Goal: Information Seeking & Learning: Find specific fact

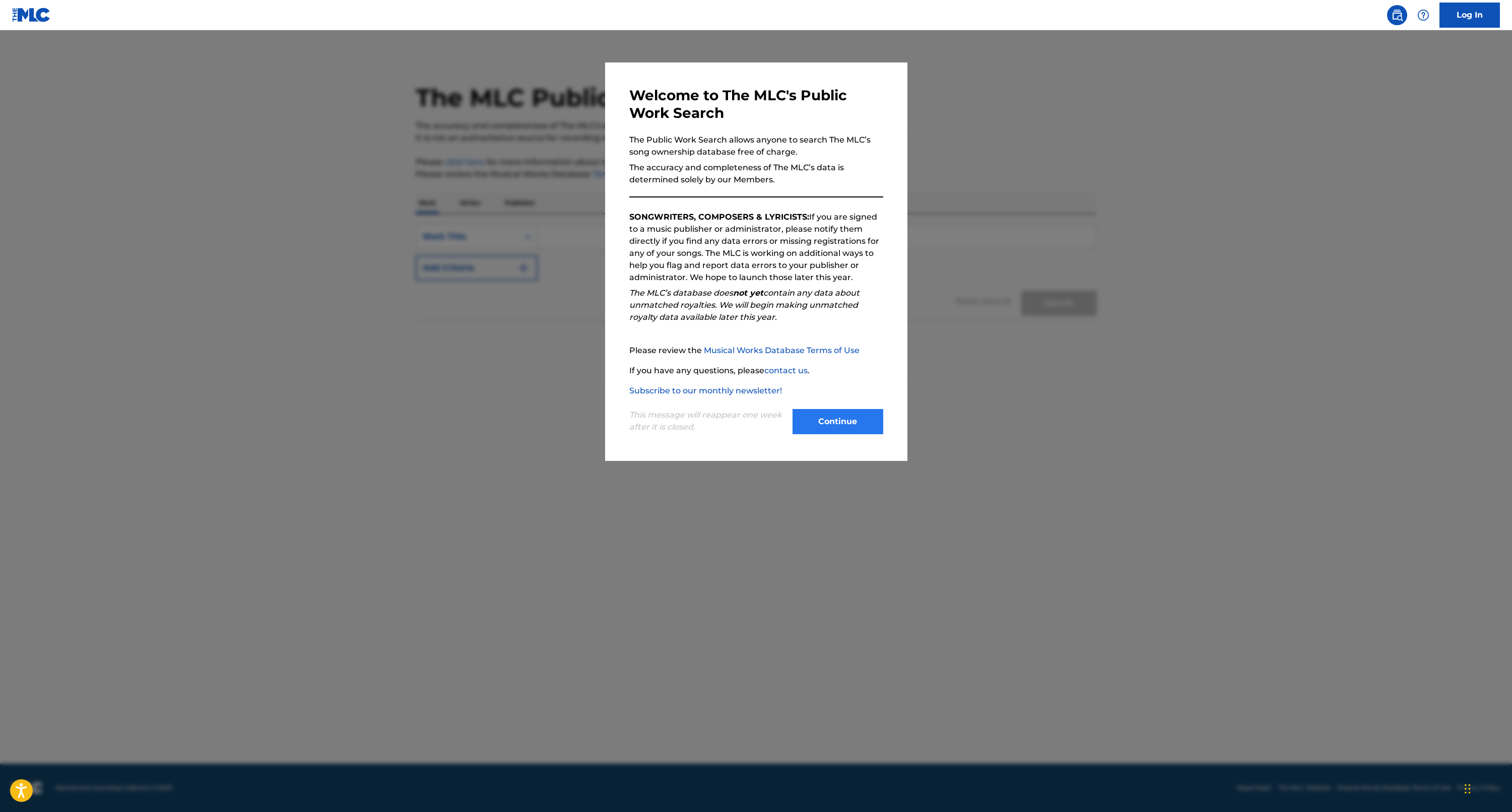
click at [841, 409] on button "Continue" at bounding box center [837, 421] width 91 height 25
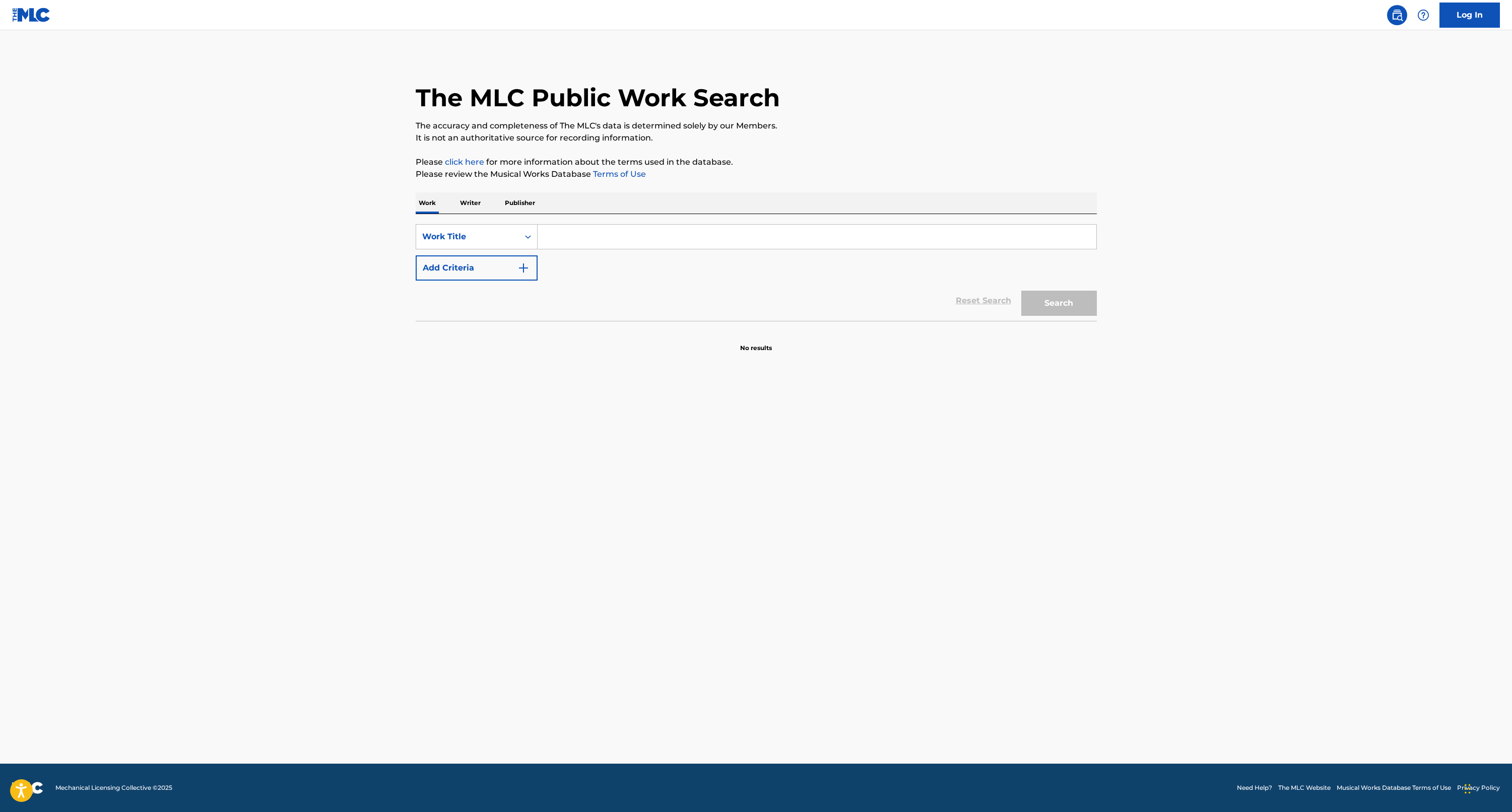
click at [576, 231] on input "Search Form" at bounding box center [817, 237] width 559 height 24
type input "heart wont move"
click at [479, 272] on button "Add Criteria" at bounding box center [476, 268] width 122 height 25
click at [578, 273] on input "Search Form" at bounding box center [808, 268] width 540 height 24
type input "[PERSON_NAME]"
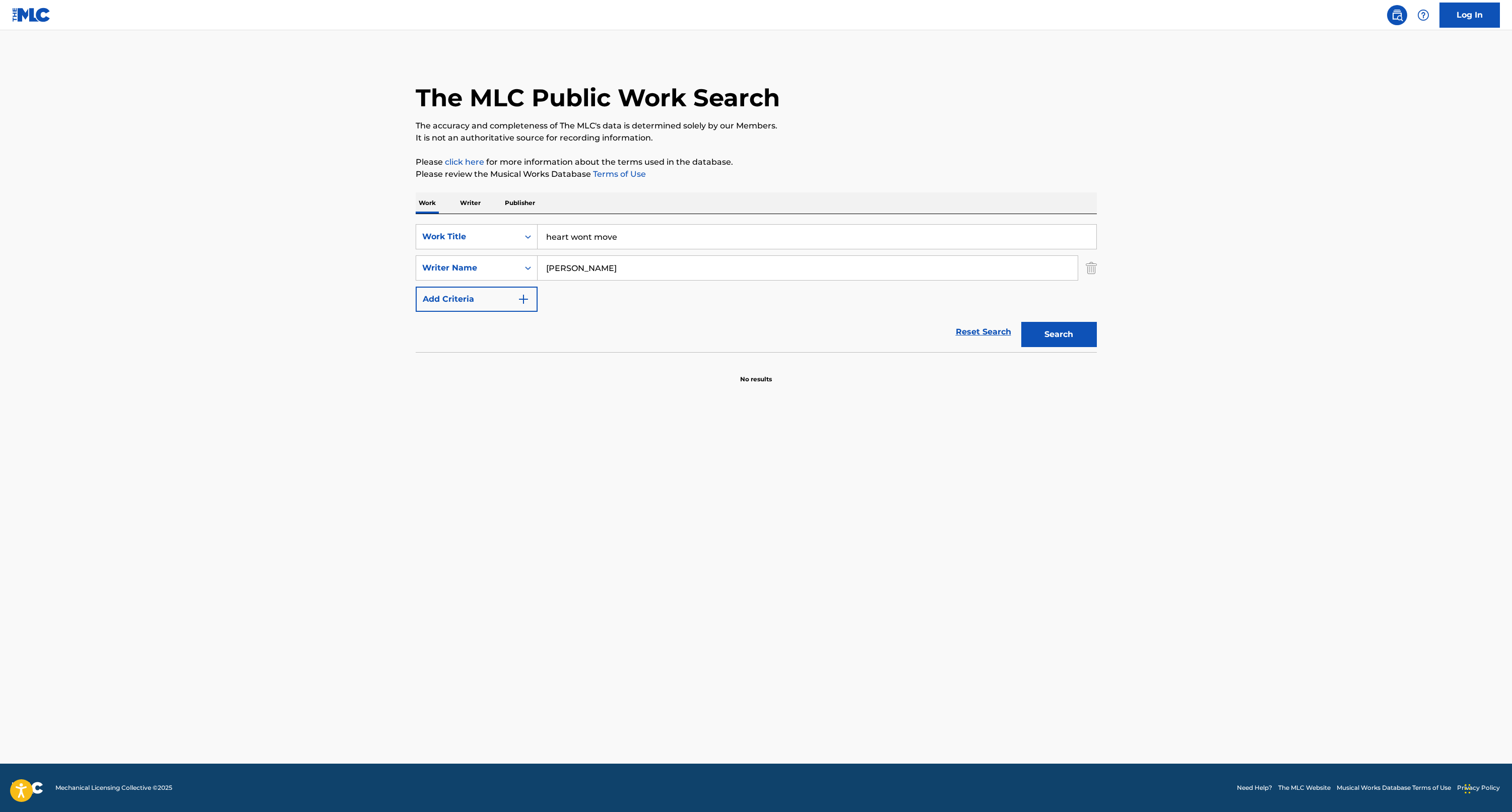
click at [1058, 335] on button "Search" at bounding box center [1059, 335] width 76 height 25
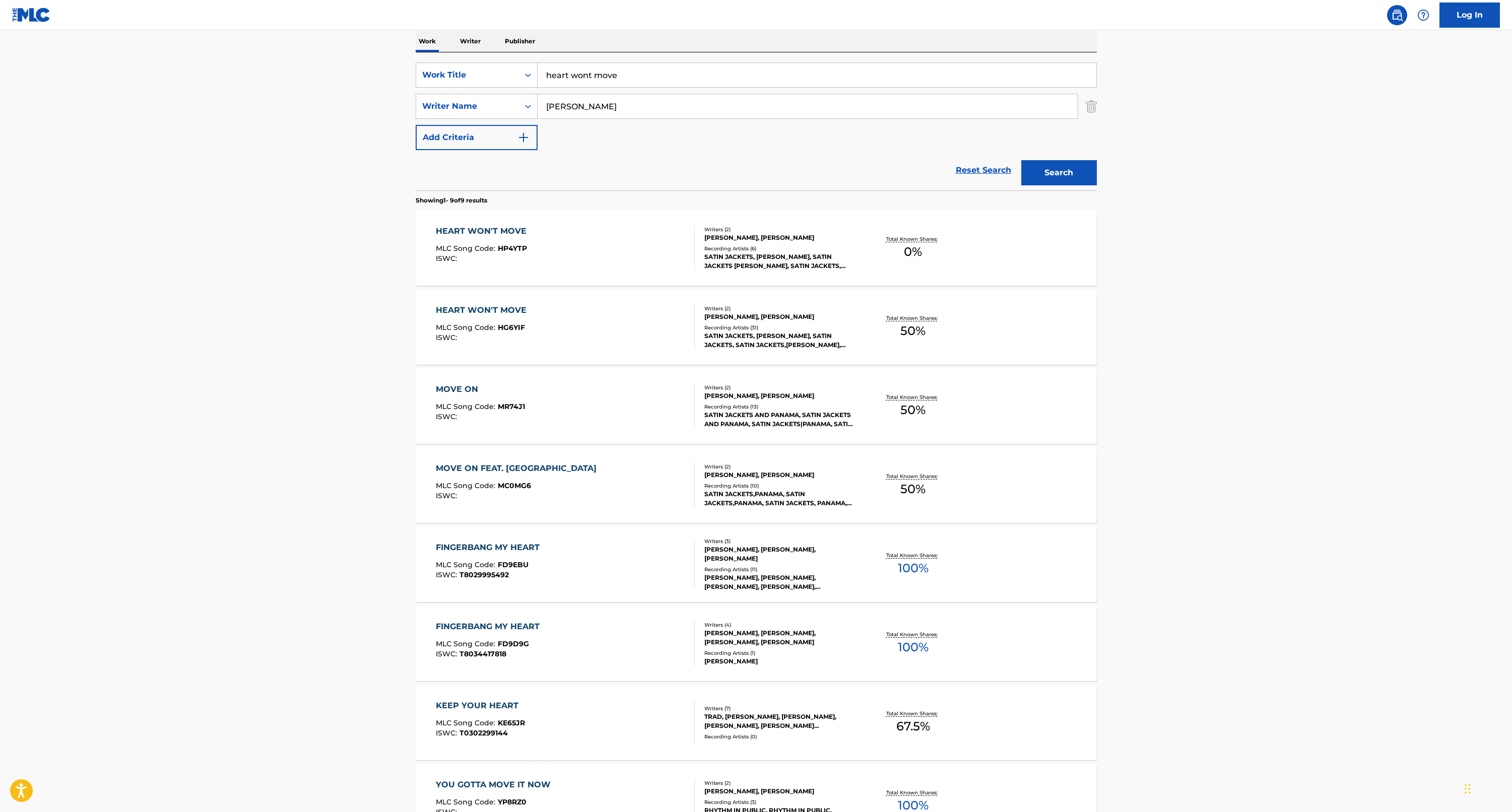
scroll to position [162, 0]
click at [496, 304] on div "HEART WON'T MOVE" at bounding box center [483, 309] width 95 height 12
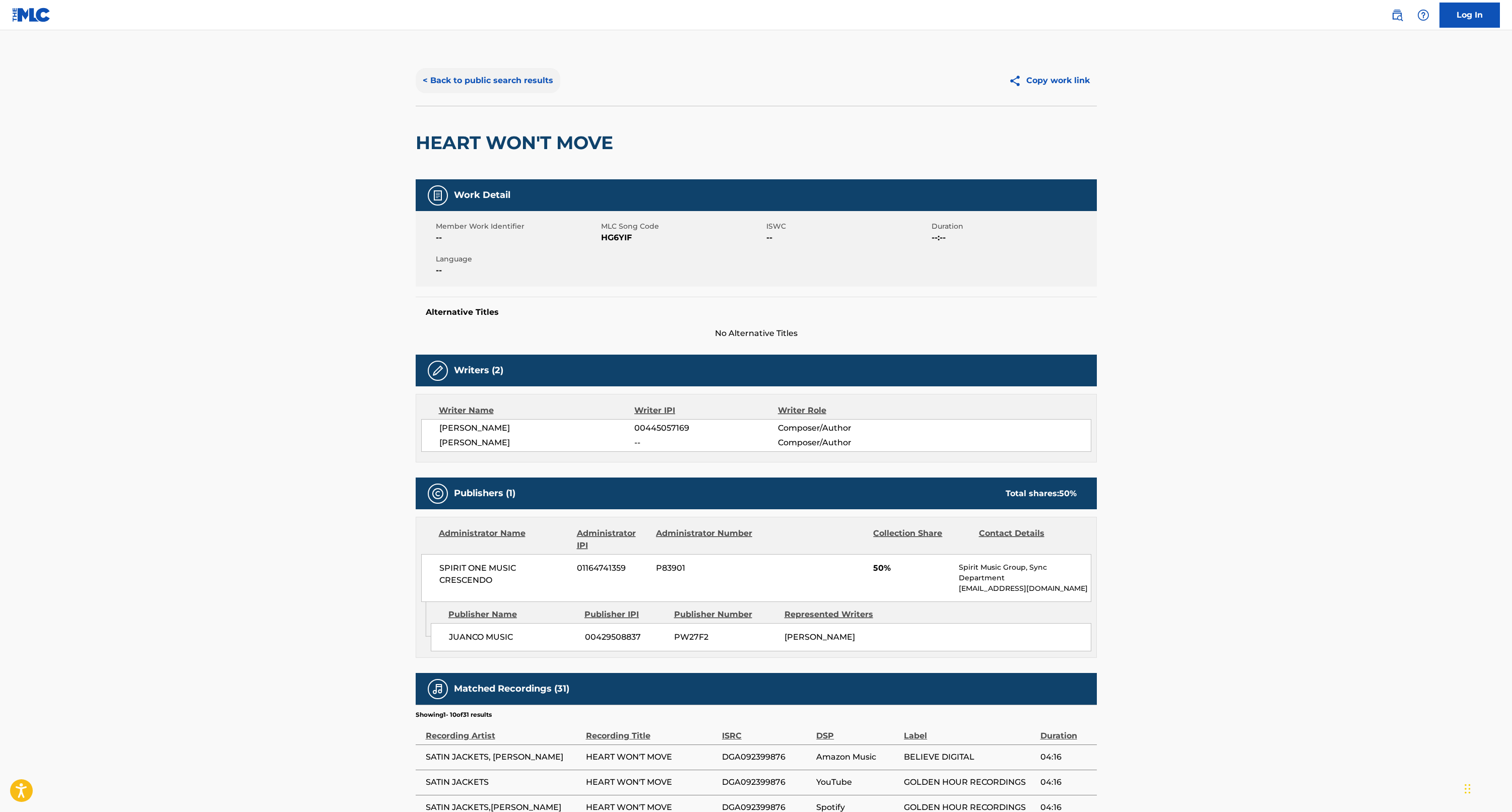
click at [459, 79] on button "< Back to public search results" at bounding box center [487, 80] width 144 height 25
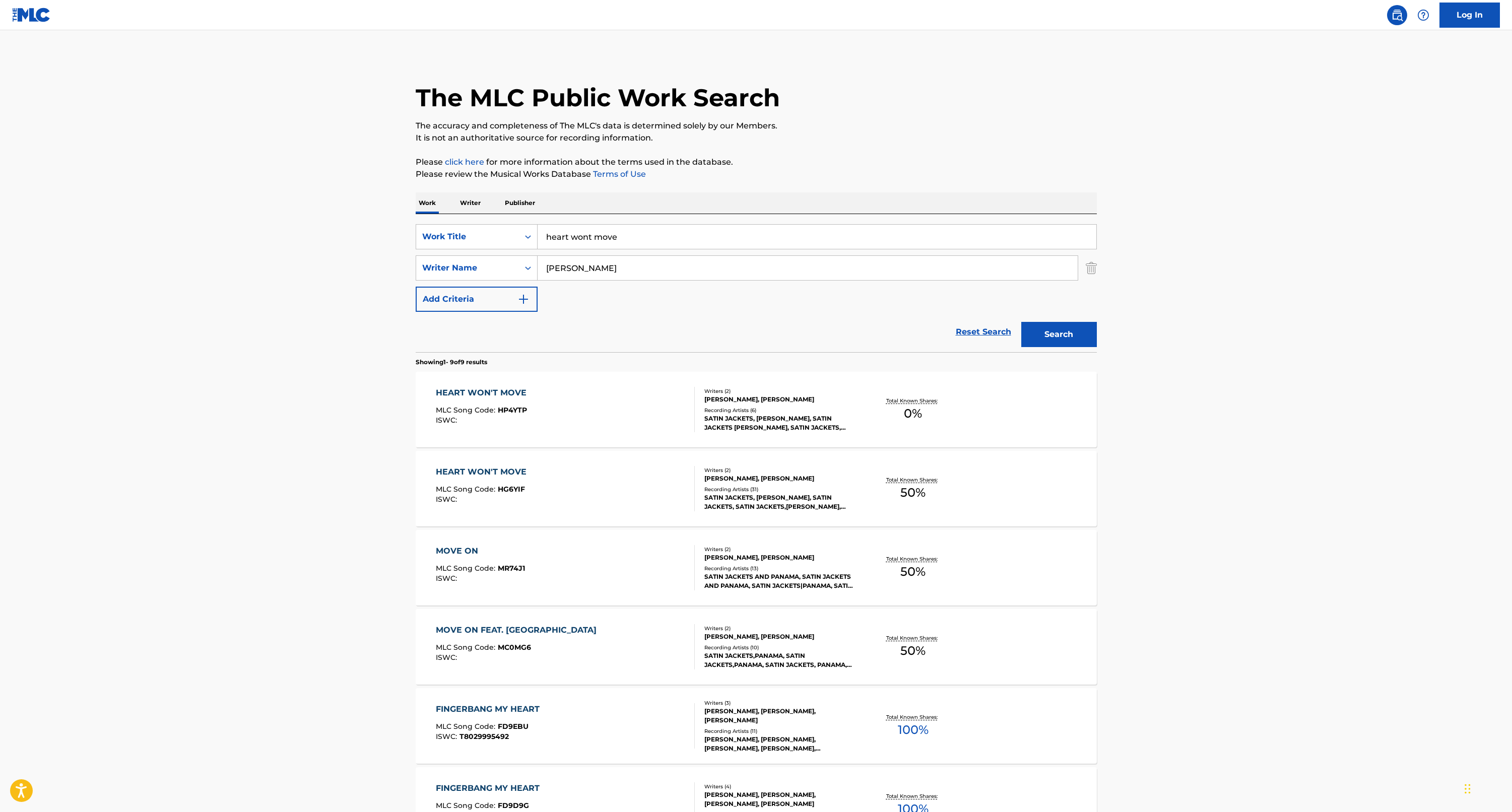
scroll to position [162, 0]
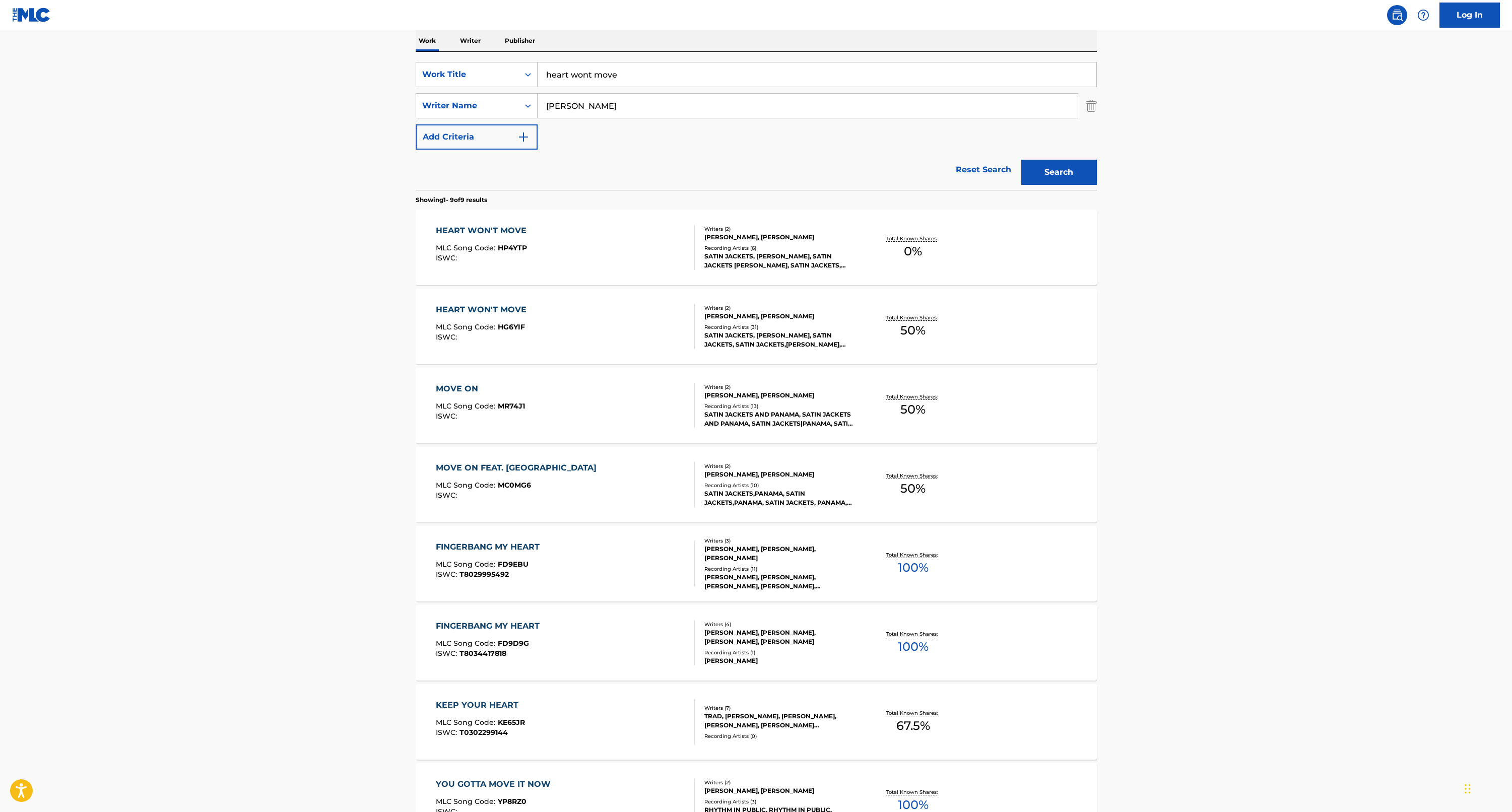
click at [486, 233] on div "HEART WON'T MOVE" at bounding box center [483, 230] width 95 height 12
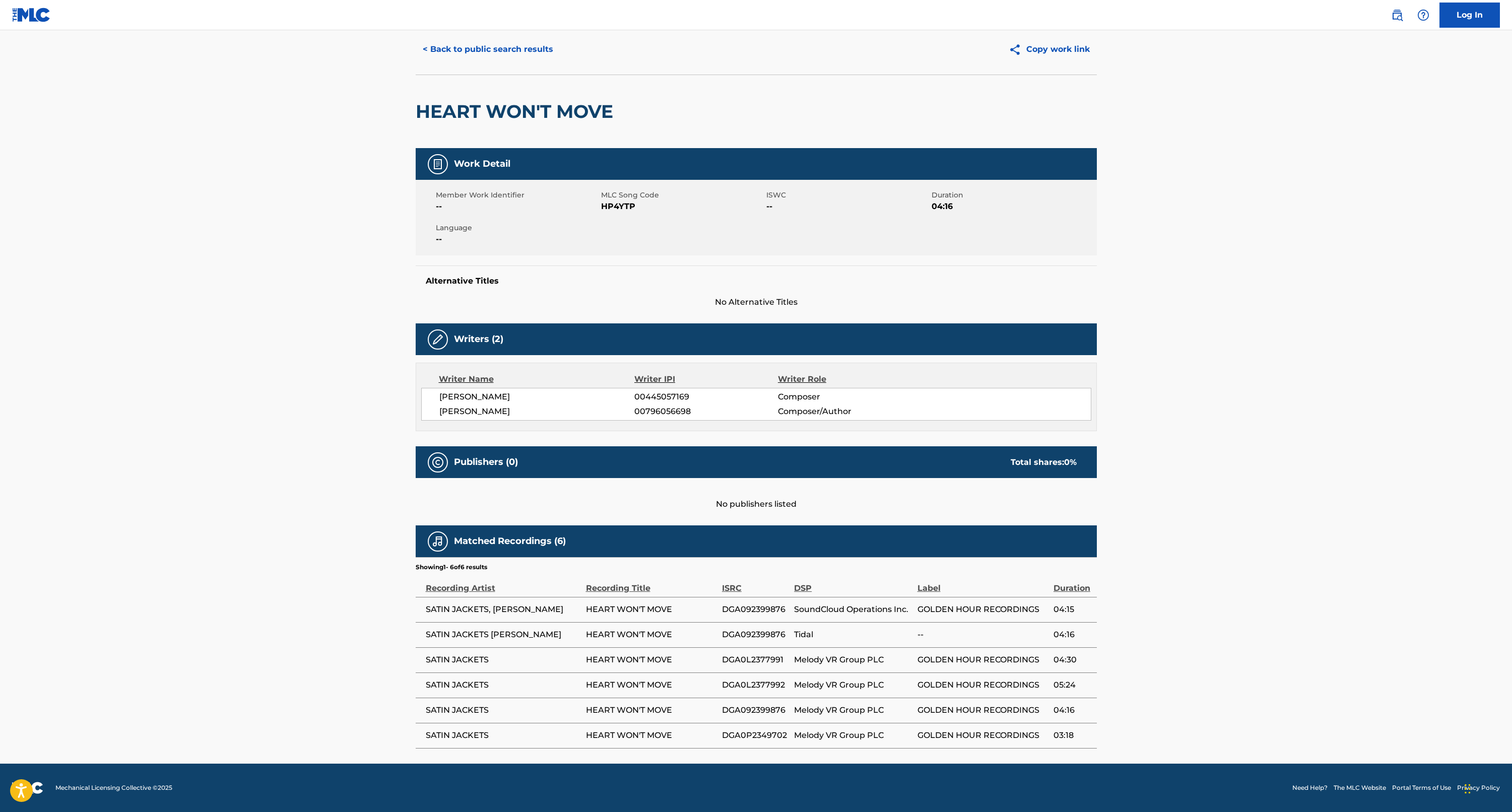
scroll to position [31, 0]
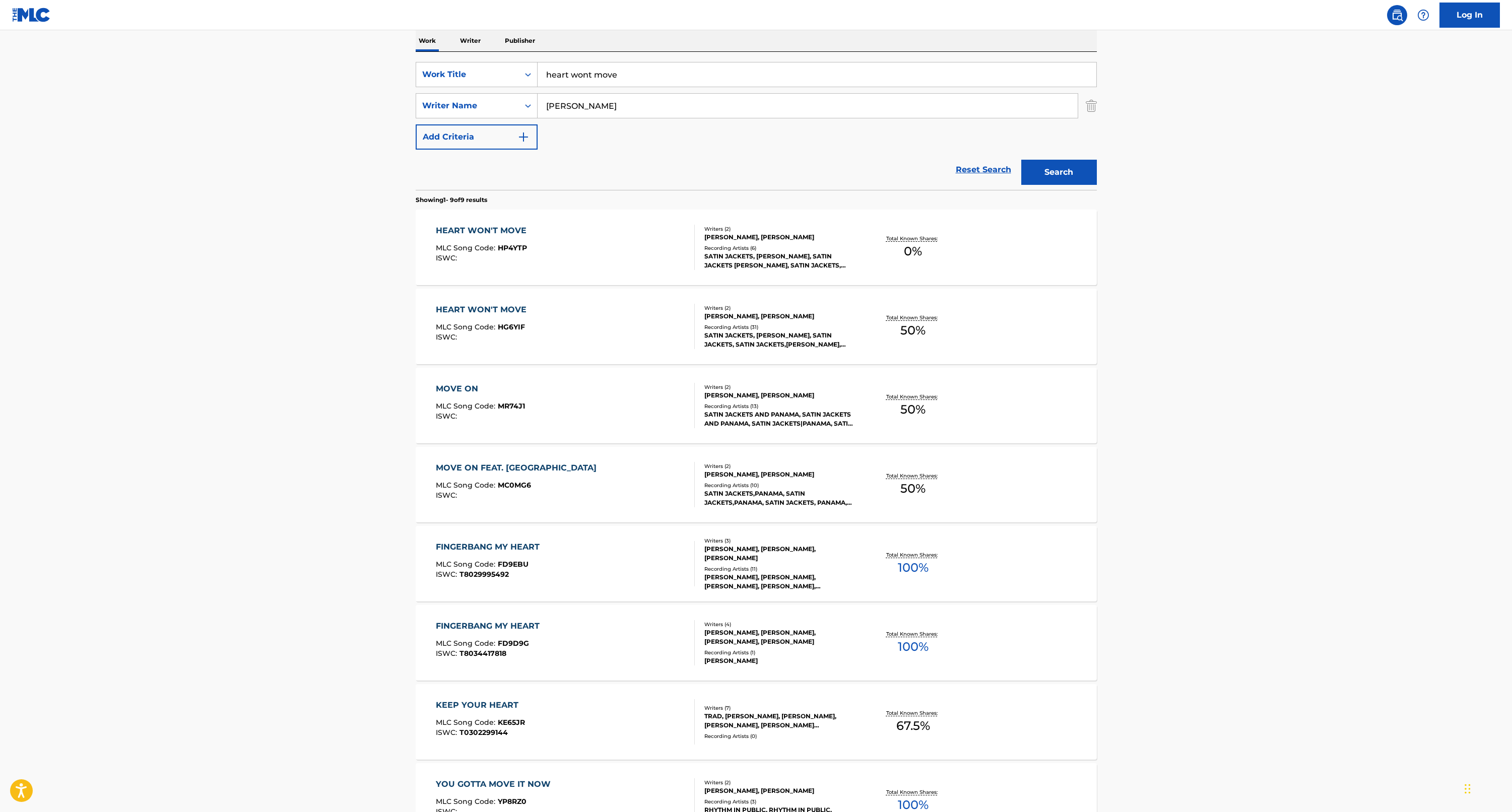
click at [465, 309] on div "HEART WON'T MOVE" at bounding box center [483, 309] width 95 height 12
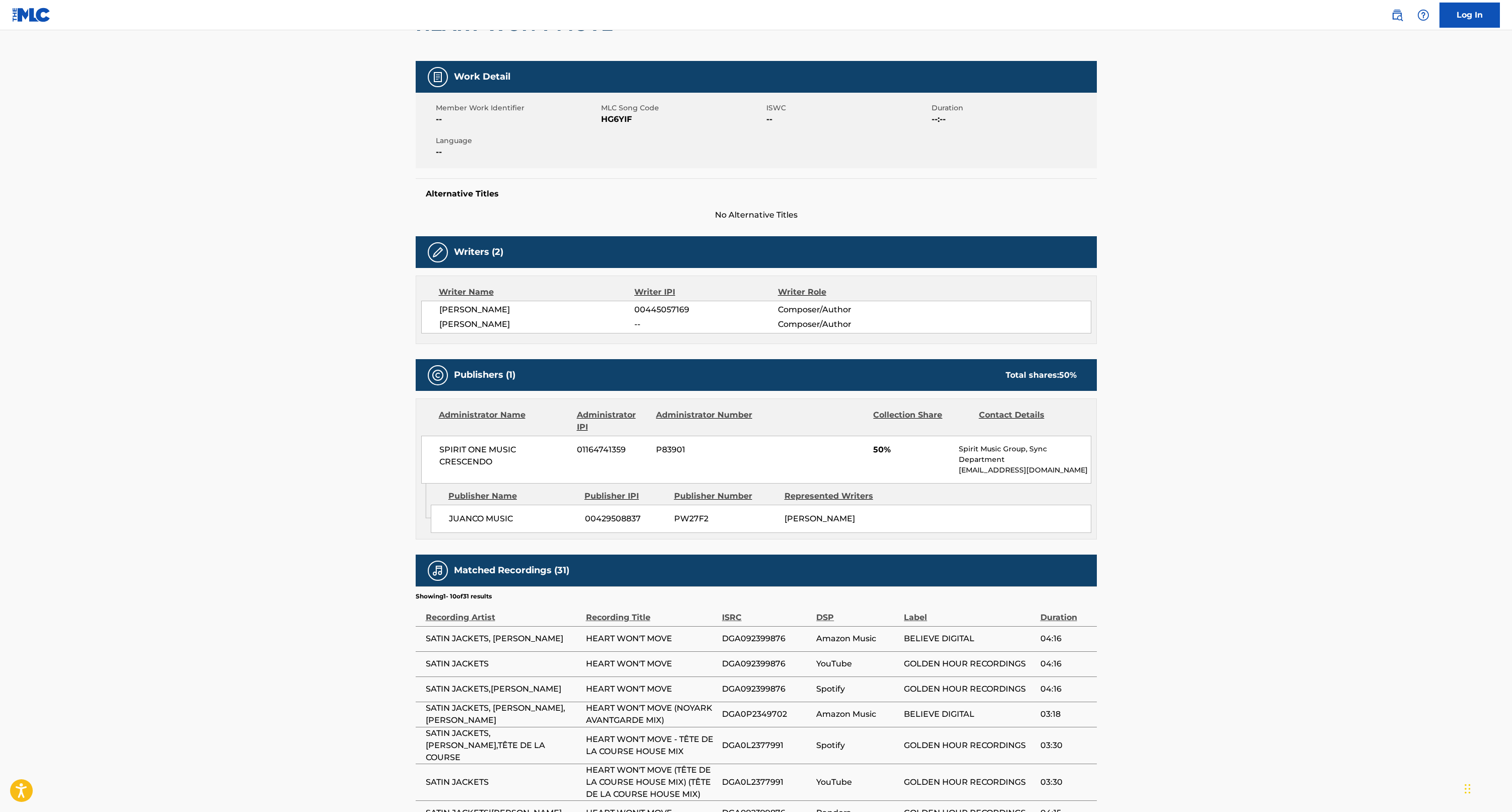
scroll to position [273, 0]
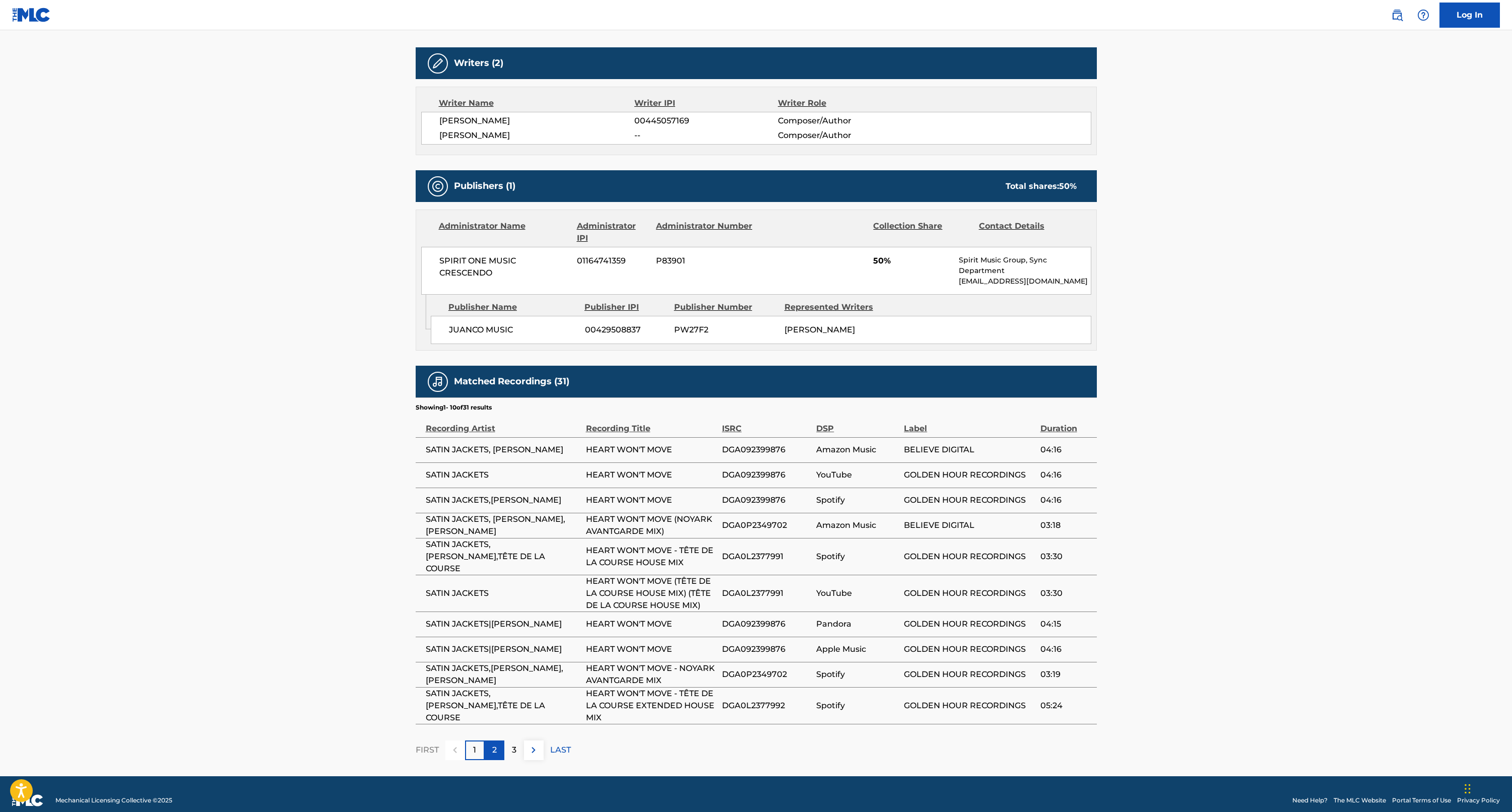
click at [493, 744] on p "2" at bounding box center [494, 750] width 5 height 12
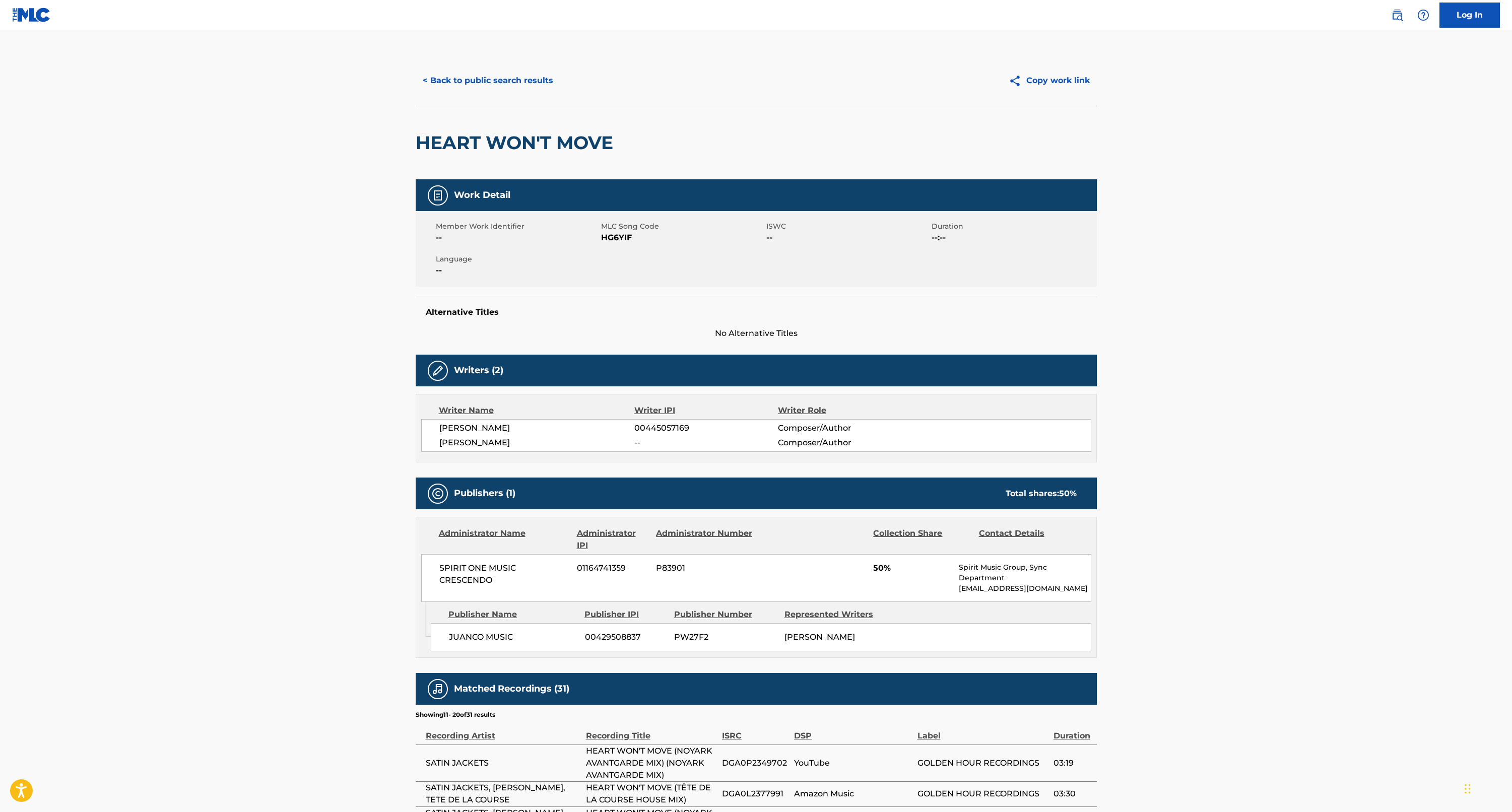
scroll to position [0, 0]
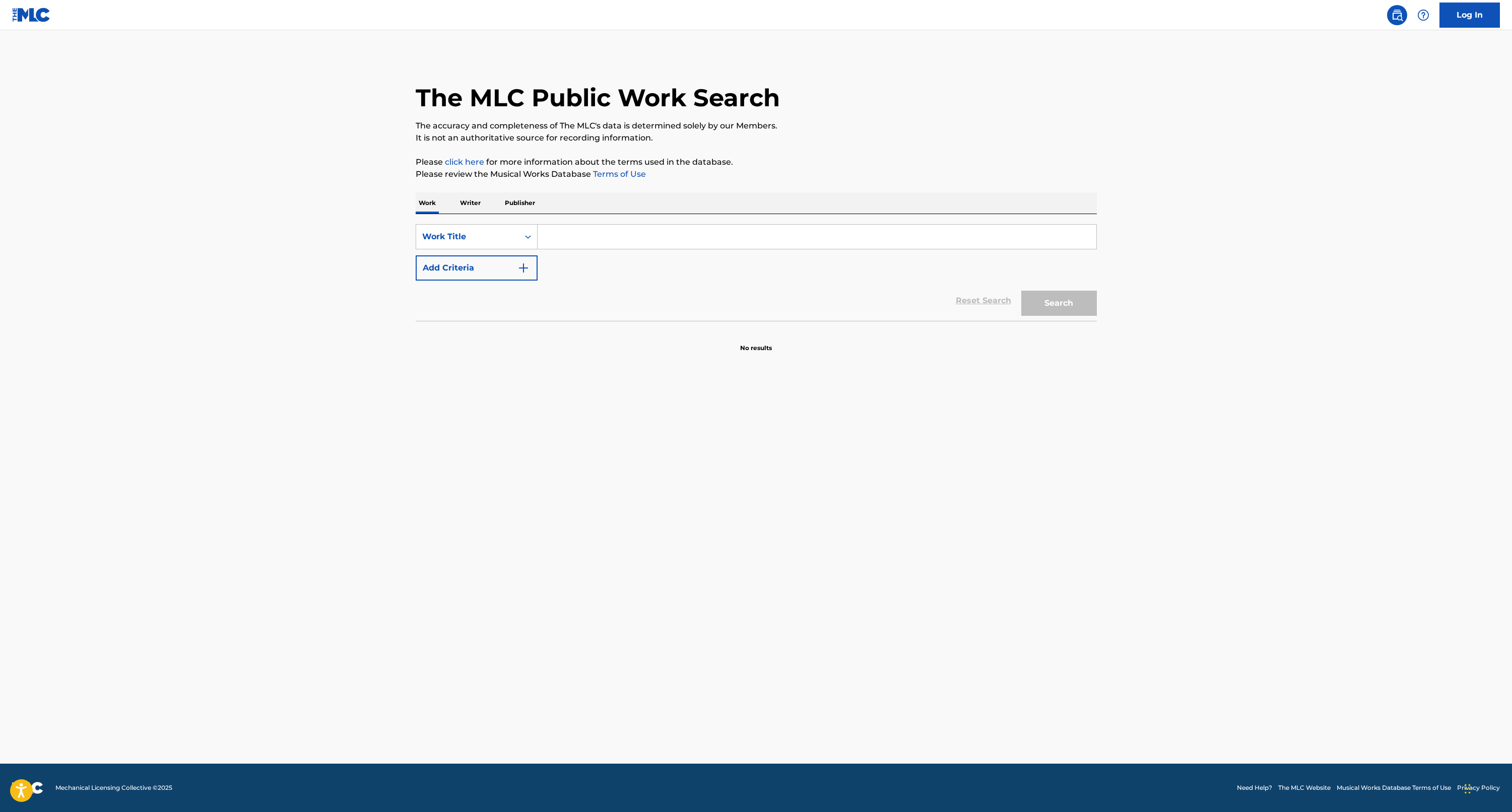
click at [570, 239] on input "Search Form" at bounding box center [817, 237] width 559 height 24
type input "the future"
click at [492, 262] on button "Add Criteria" at bounding box center [476, 268] width 122 height 25
click at [561, 263] on input "Search Form" at bounding box center [808, 268] width 540 height 24
type input "[PERSON_NAME]"
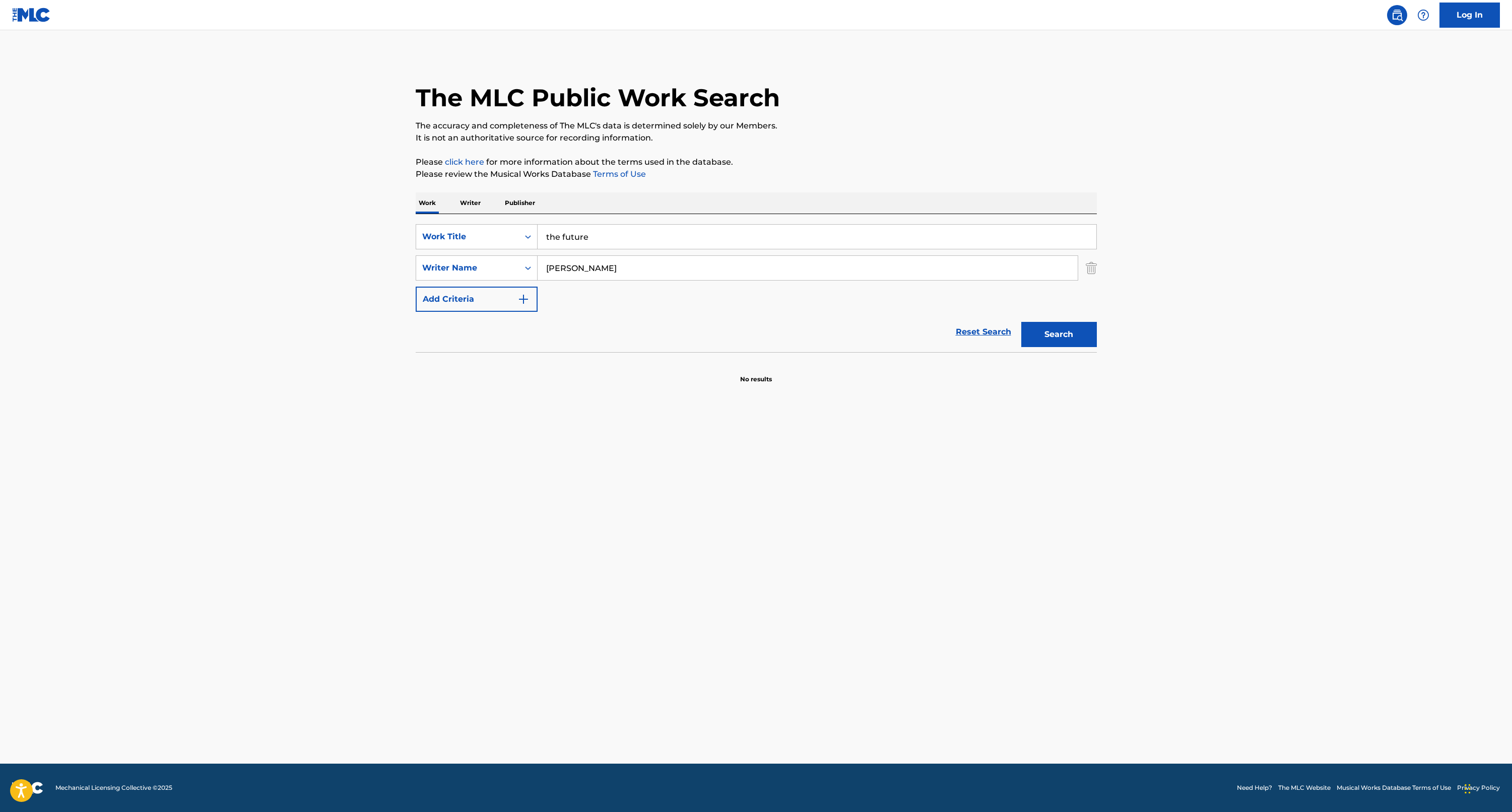
click at [1058, 335] on button "Search" at bounding box center [1059, 335] width 76 height 25
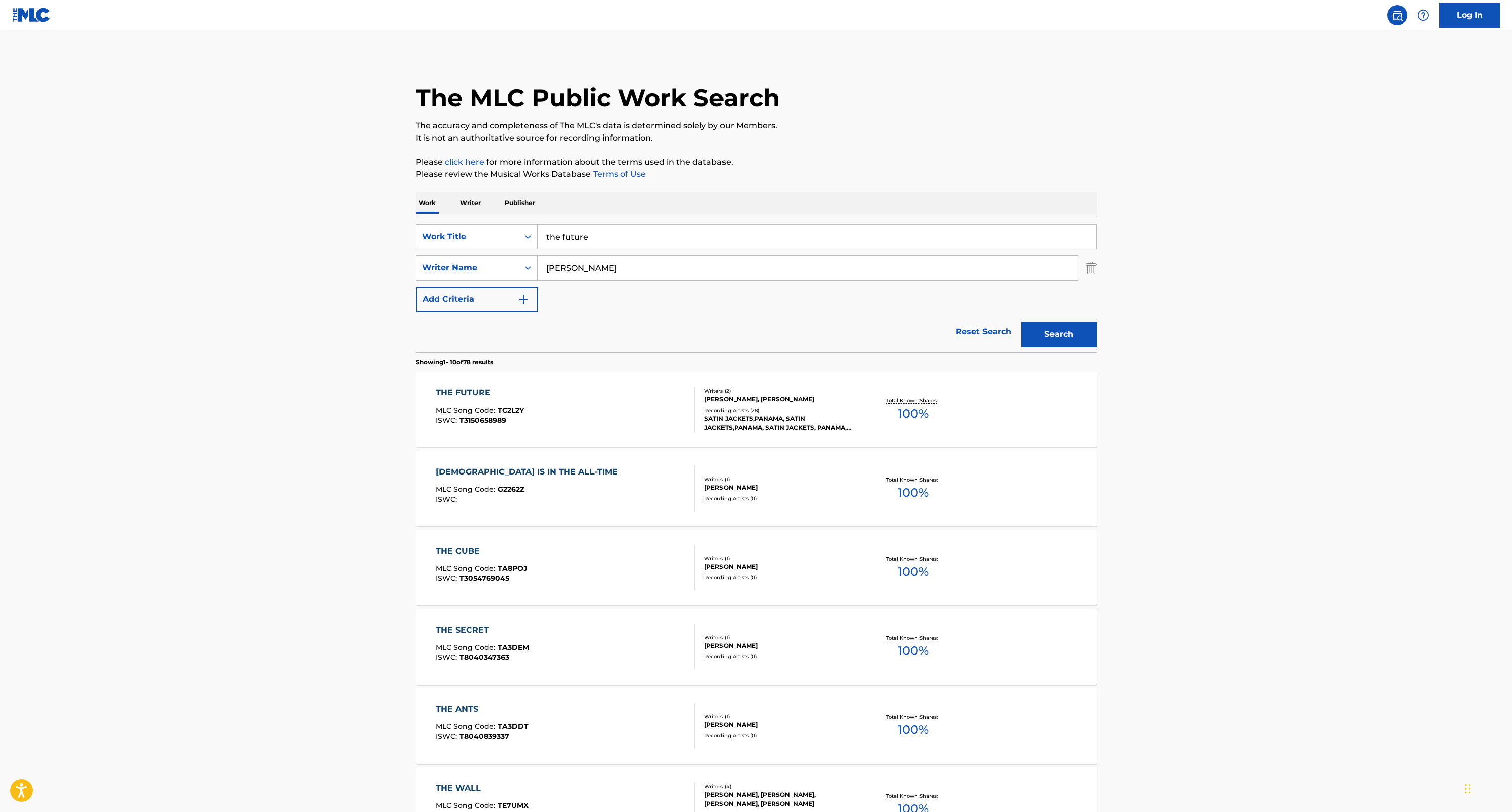
click at [458, 391] on div "THE FUTURE" at bounding box center [480, 393] width 88 height 12
